Goal: Find specific page/section: Find specific page/section

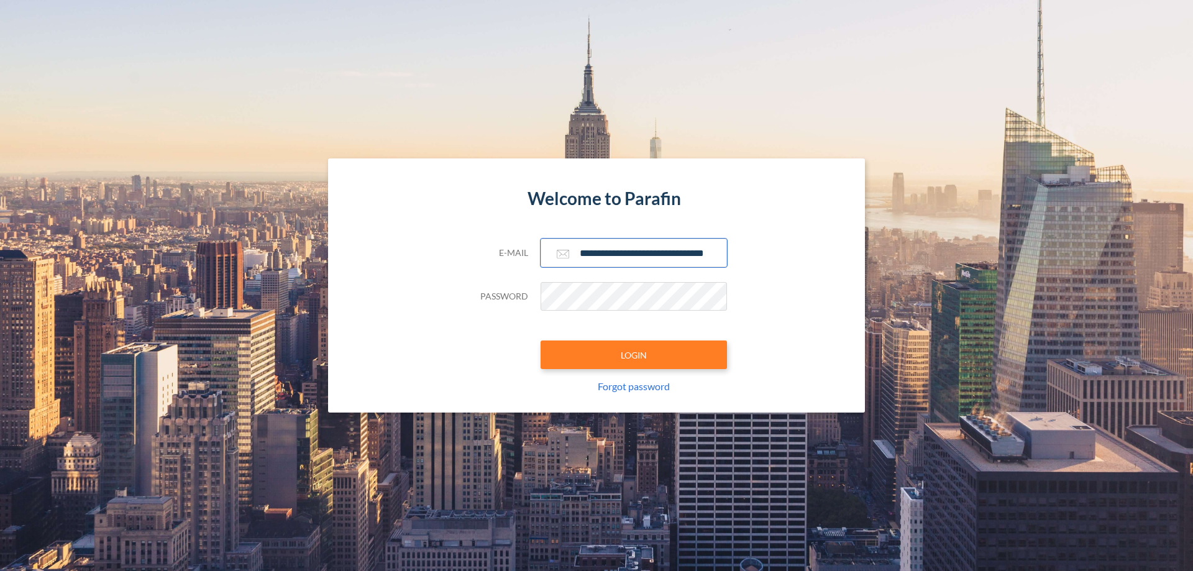
type input "**********"
click at [634, 355] on button "LOGIN" at bounding box center [633, 354] width 186 height 29
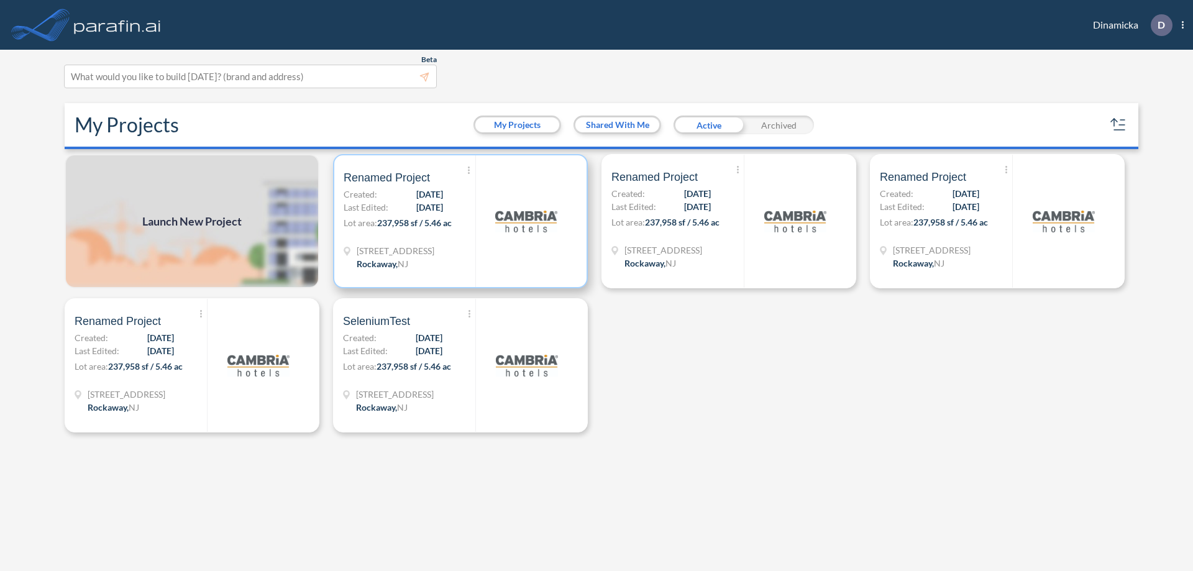
scroll to position [3, 0]
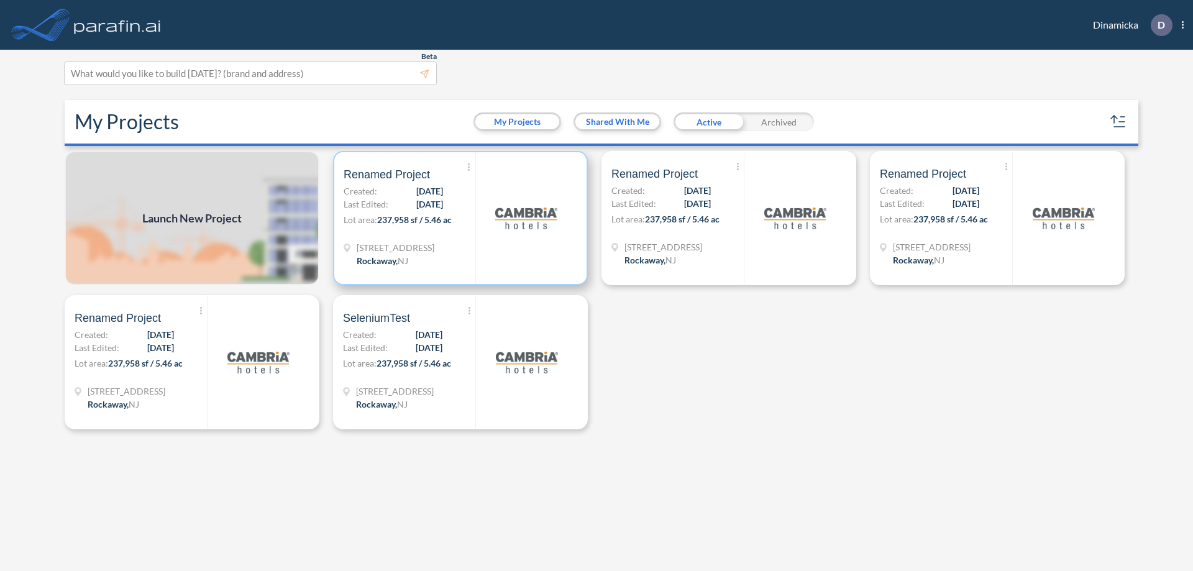
click at [460, 218] on p "Lot area: 237,958 sf / 5.46 ac" at bounding box center [409, 222] width 132 height 18
